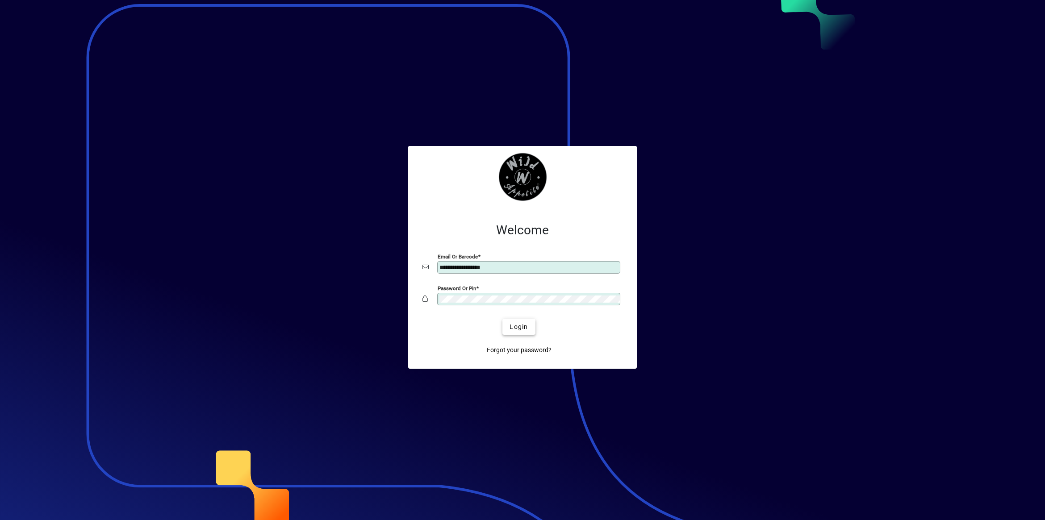
click at [530, 326] on span "submit" at bounding box center [518, 326] width 33 height 21
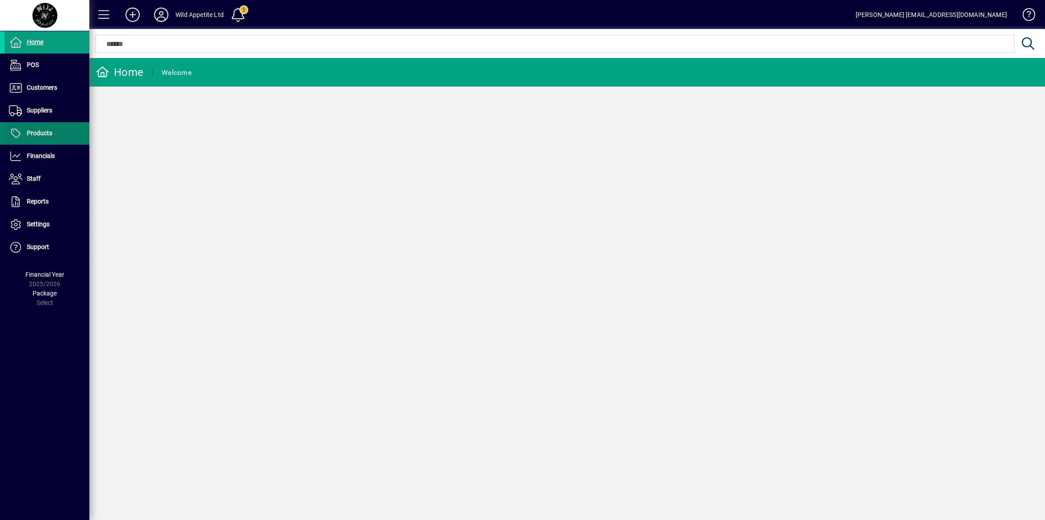
click at [67, 135] on span at bounding box center [46, 133] width 85 height 21
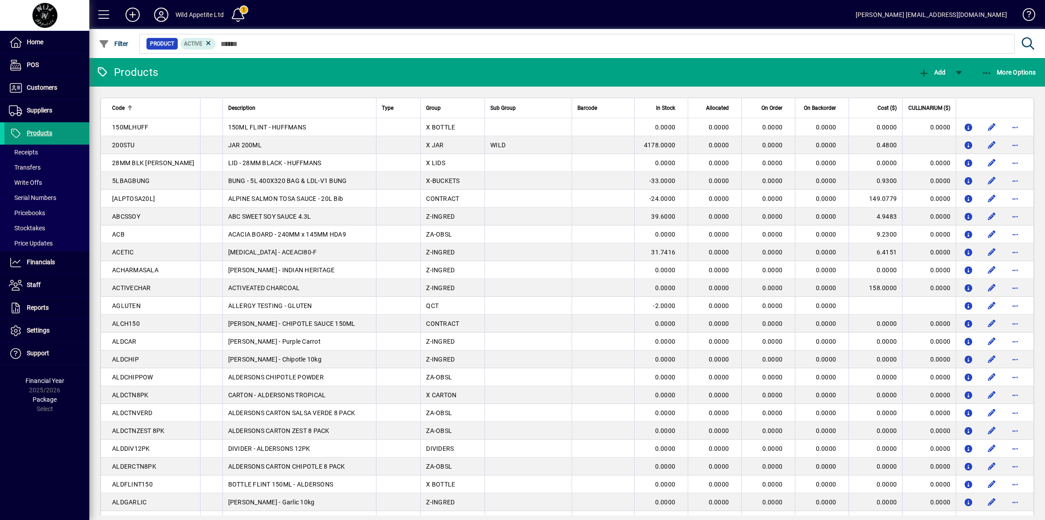
click at [21, 134] on icon at bounding box center [15, 133] width 13 height 11
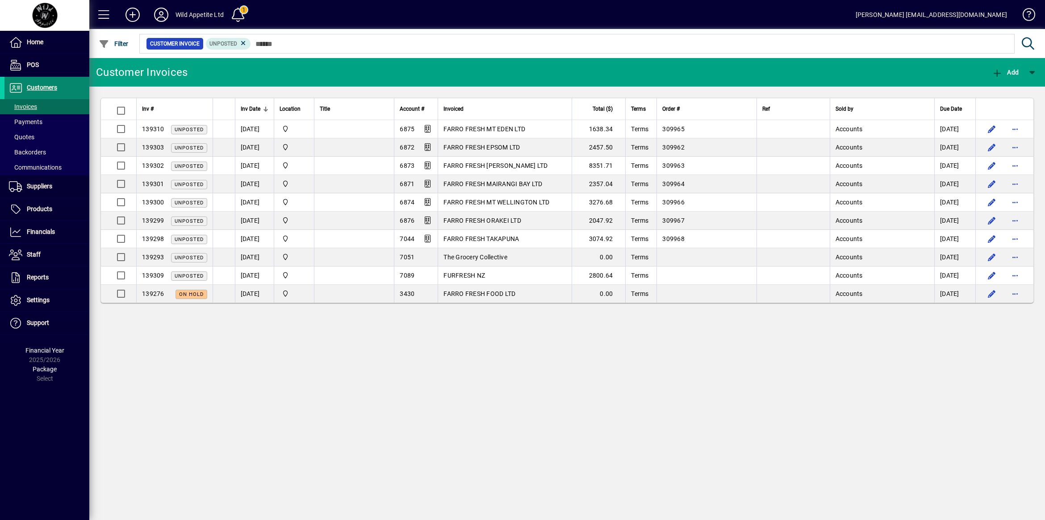
click at [45, 85] on span "Customers" at bounding box center [42, 87] width 30 height 7
